Goal: Information Seeking & Learning: Learn about a topic

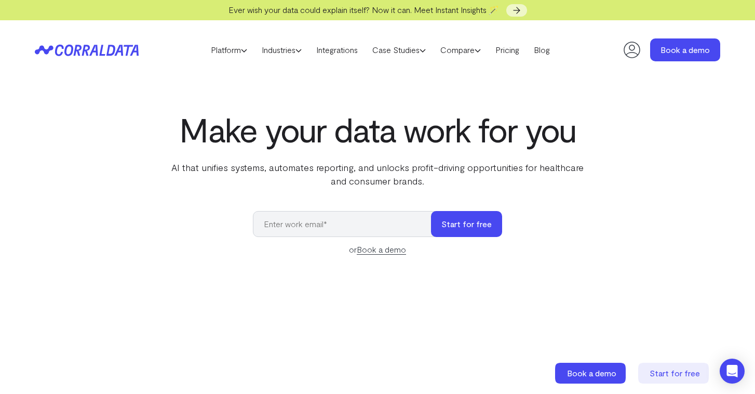
scroll to position [8, 0]
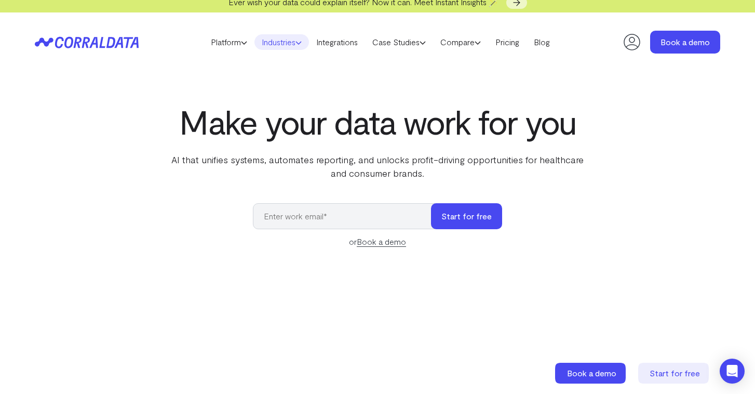
click at [277, 40] on link "Industries" at bounding box center [281, 42] width 55 height 16
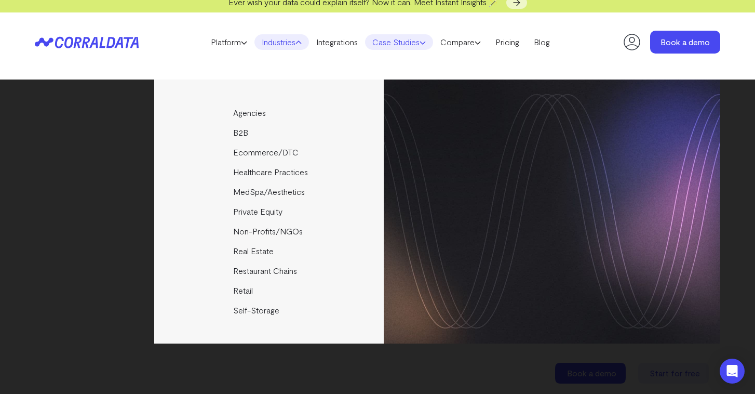
click at [412, 38] on link "Case Studies" at bounding box center [399, 42] width 68 height 16
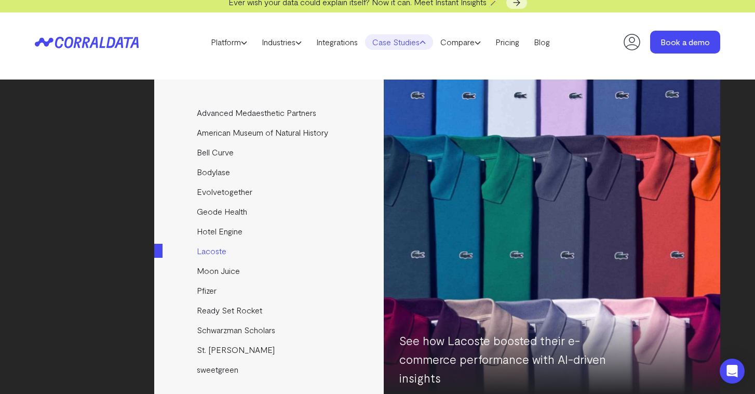
click at [210, 253] on link "Lacoste" at bounding box center [269, 251] width 231 height 20
